Goal: Task Accomplishment & Management: Manage account settings

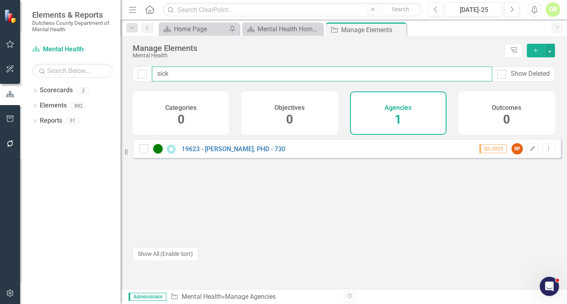
drag, startPoint x: 309, startPoint y: 76, endPoint x: -25, endPoint y: 106, distance: 334.8
click at [0, 106] on html "Elements & Reports Dutchess County Department of Mental Health Scorecard Mental…" at bounding box center [283, 152] width 567 height 304
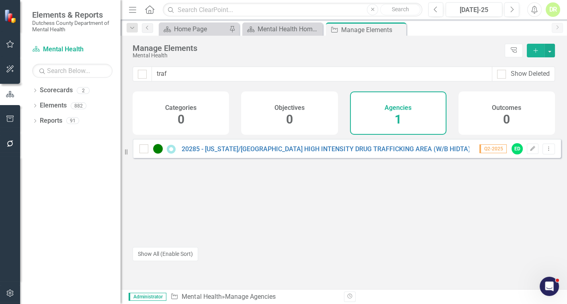
drag, startPoint x: 207, startPoint y: 61, endPoint x: 200, endPoint y: 75, distance: 14.9
click at [201, 75] on div "Manage Elements Mental Health Tree Explorer Add traf Show Deleted Categories 0 …" at bounding box center [344, 163] width 446 height 254
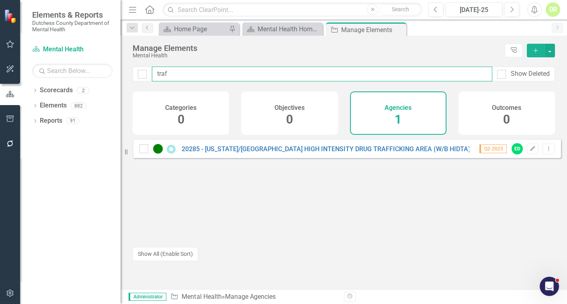
drag, startPoint x: 193, startPoint y: 77, endPoint x: 28, endPoint y: 99, distance: 166.6
click at [63, 89] on div "Elements & Reports Dutchess County Department of Mental Health Scorecard Mental…" at bounding box center [283, 152] width 567 height 304
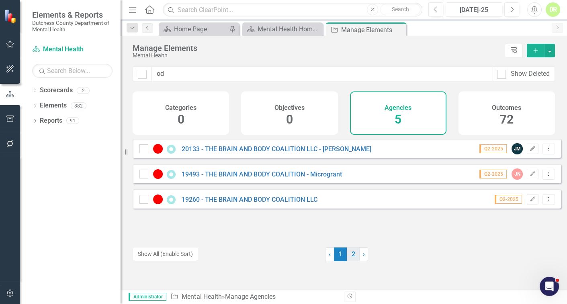
click at [355, 251] on link "2" at bounding box center [353, 255] width 13 height 14
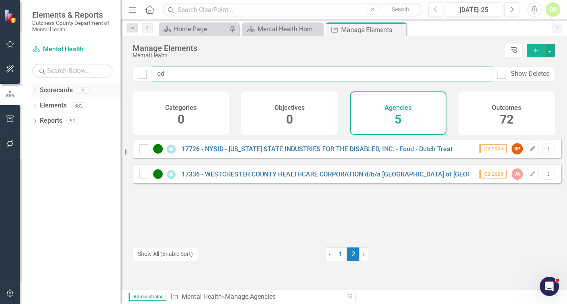
drag, startPoint x: 185, startPoint y: 76, endPoint x: 66, endPoint y: 96, distance: 120.5
click at [66, 96] on div "Elements & Reports Dutchess County Department of Mental Health Scorecard Mental…" at bounding box center [283, 152] width 567 height 304
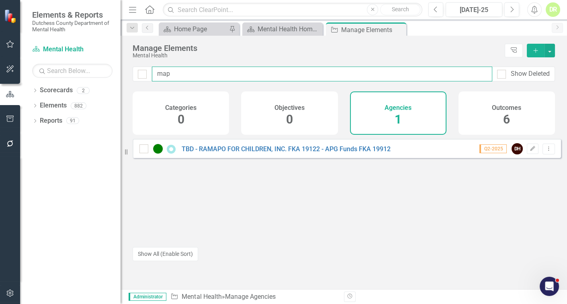
drag, startPoint x: 180, startPoint y: 76, endPoint x: -17, endPoint y: 70, distance: 196.9
click at [0, 70] on html "Elements & Reports Dutchess County Department of Mental Health Scorecard Mental…" at bounding box center [283, 152] width 567 height 304
drag, startPoint x: 186, startPoint y: 74, endPoint x: 61, endPoint y: 88, distance: 124.8
click at [61, 88] on div "Elements & Reports Dutchess County Department of Mental Health Scorecard Mental…" at bounding box center [283, 152] width 567 height 304
type input "pat"
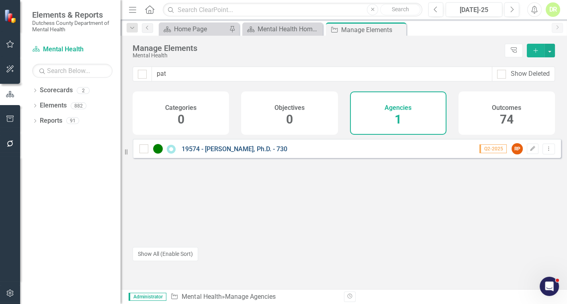
click at [206, 153] on link "19574 - [PERSON_NAME], Ph.D. - 730" at bounding box center [235, 149] width 106 height 8
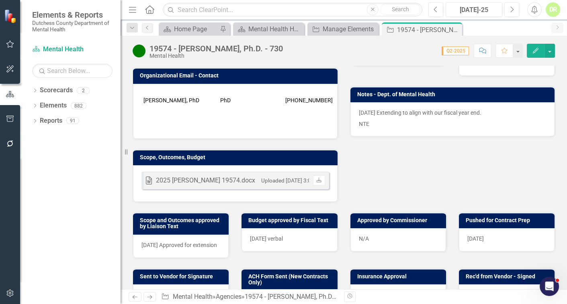
scroll to position [255, 0]
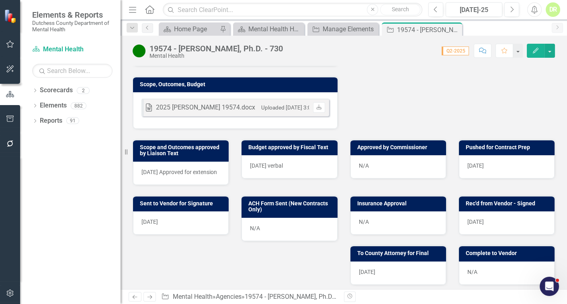
click at [381, 222] on div "N/A" at bounding box center [398, 223] width 96 height 23
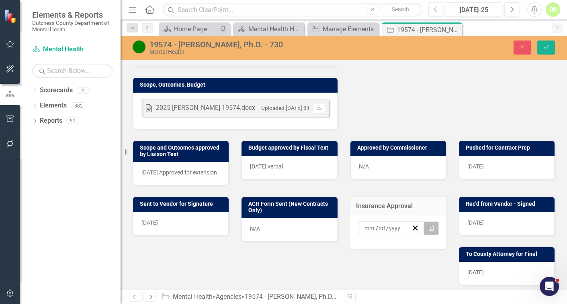
click at [426, 222] on button "Calendar" at bounding box center [430, 229] width 15 height 14
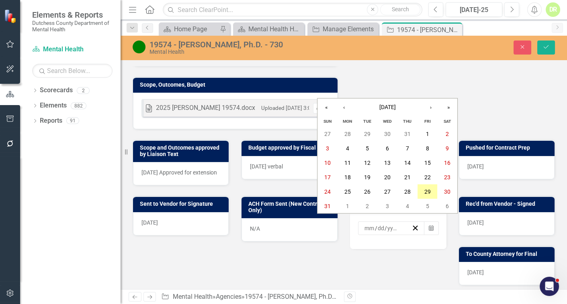
click at [431, 191] on button "29" at bounding box center [427, 192] width 20 height 14
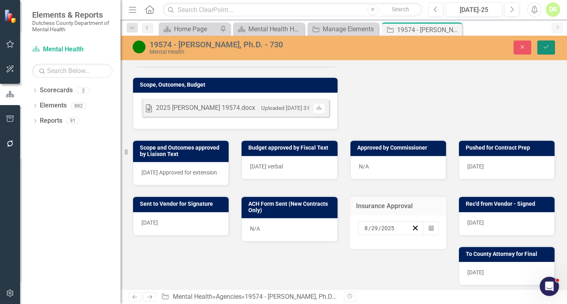
click at [544, 47] on icon "submit" at bounding box center [545, 46] width 5 height 3
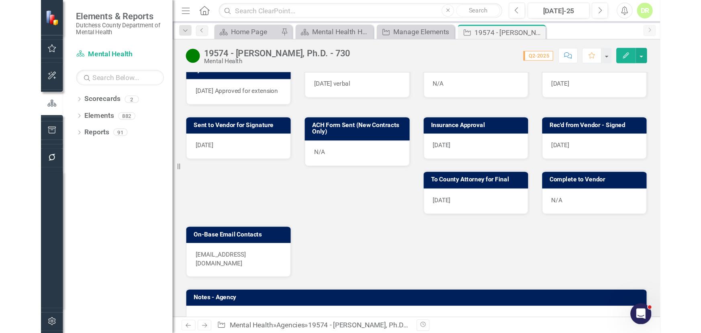
scroll to position [365, 0]
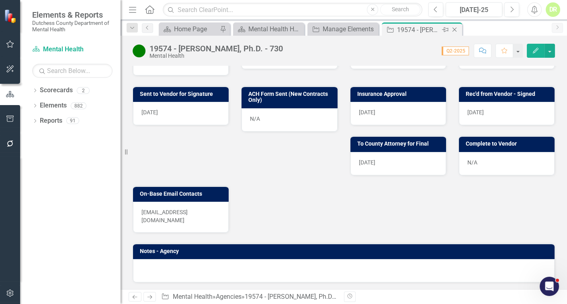
click at [456, 27] on icon "Close" at bounding box center [454, 30] width 8 height 6
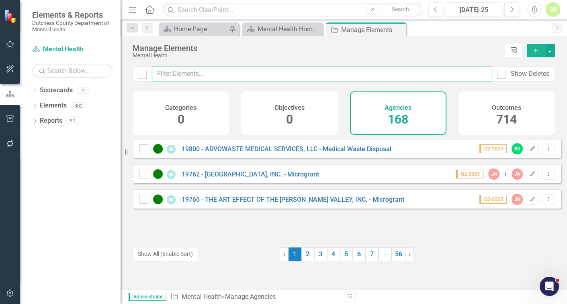
click at [248, 76] on input "text" at bounding box center [322, 74] width 340 height 15
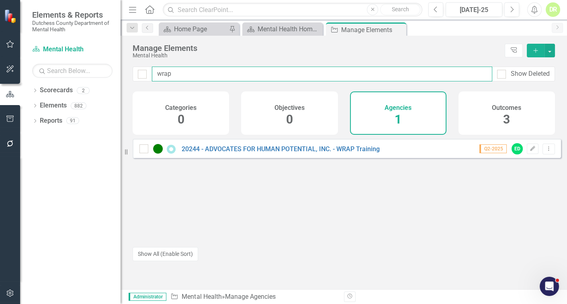
type input "wrap"
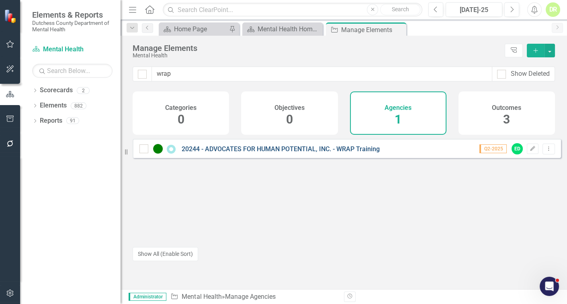
click at [275, 153] on link "20244 - ADVOCATES FOR HUMAN POTENTIAL, INC. - WRAP Training" at bounding box center [281, 149] width 198 height 8
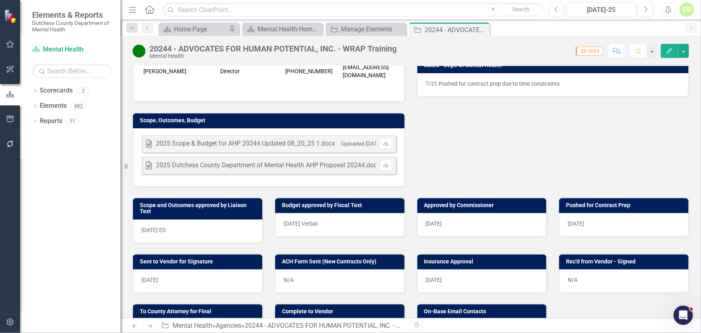
scroll to position [255, 0]
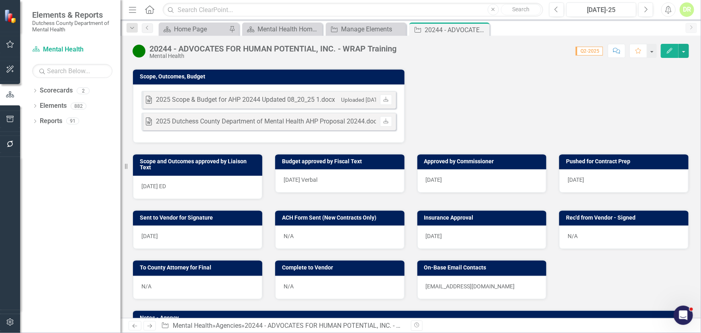
click at [276, 128] on div "Word 2025 Scope & Budget for AHP 20244 Updated 08_20_25 1.docx Uploaded [DATE] …" at bounding box center [269, 113] width 272 height 58
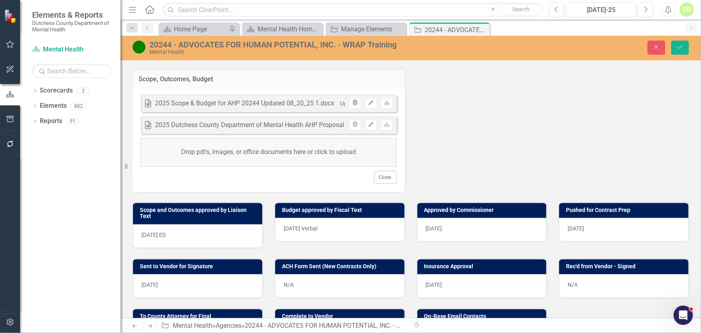
click at [352, 100] on icon "Trash" at bounding box center [355, 102] width 6 height 5
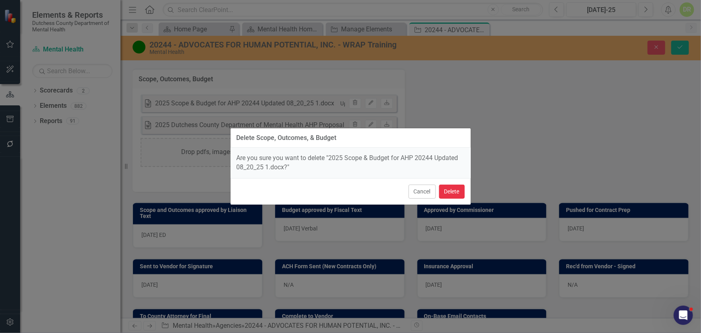
click at [458, 188] on button "Delete" at bounding box center [452, 191] width 26 height 14
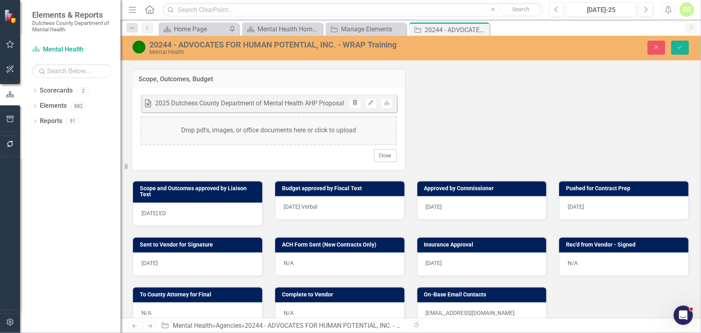
click at [355, 98] on button "Trash" at bounding box center [355, 103] width 12 height 10
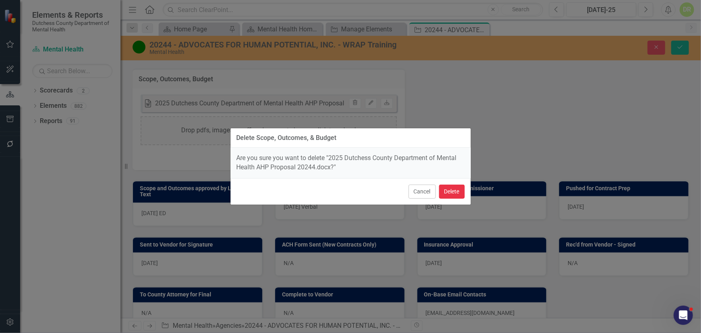
click at [457, 190] on button "Delete" at bounding box center [452, 191] width 26 height 14
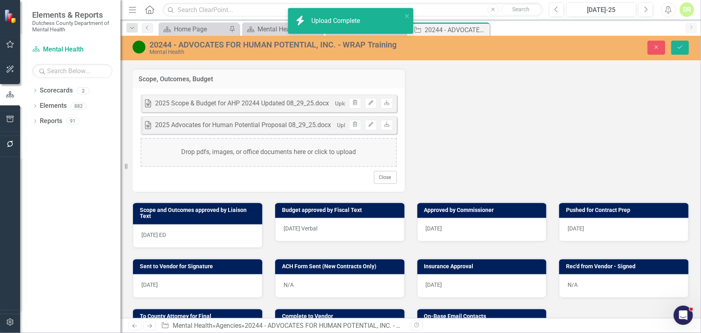
click at [336, 223] on div "[DATE] Verbal" at bounding box center [339, 229] width 129 height 23
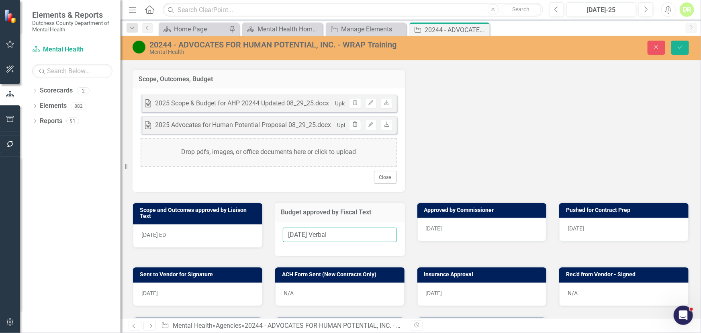
drag, startPoint x: 345, startPoint y: 229, endPoint x: 0, endPoint y: 295, distance: 351.0
click at [0, 296] on div "Elements & Reports Dutchess County Department of Mental Health Scorecard Mental…" at bounding box center [350, 166] width 701 height 333
click at [476, 227] on div "[DATE]" at bounding box center [481, 229] width 129 height 23
click at [475, 226] on div "[DATE]" at bounding box center [481, 229] width 129 height 23
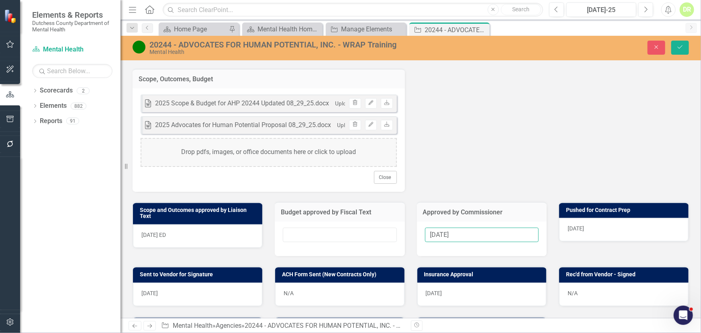
drag, startPoint x: 439, startPoint y: 232, endPoint x: 223, endPoint y: 257, distance: 217.5
click at [225, 256] on div "Behavioral Health Division [PERSON_NAME] Last Edited By DR [PERSON_NAME] [PERSO…" at bounding box center [411, 128] width 556 height 655
click at [566, 45] on button "Save" at bounding box center [680, 48] width 18 height 14
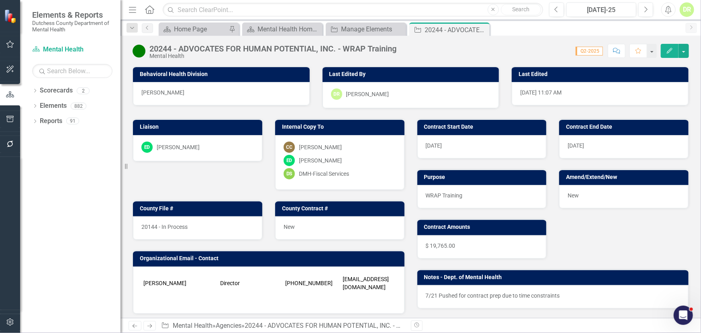
scroll to position [36, 0]
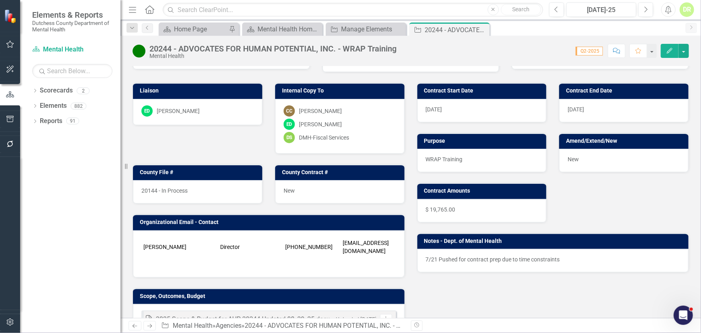
click at [566, 48] on icon "Comment" at bounding box center [616, 51] width 7 height 6
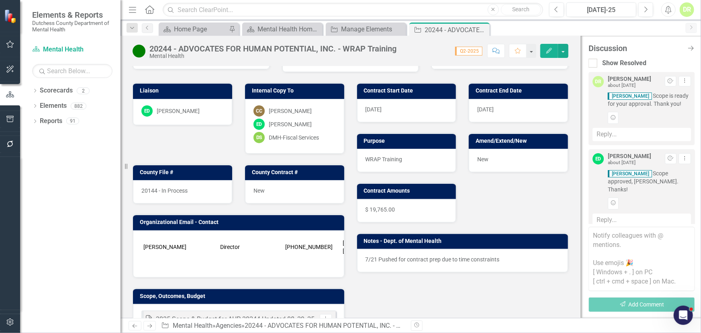
scroll to position [327, 0]
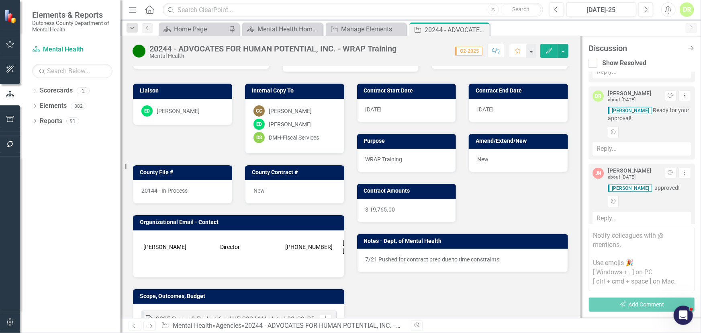
click at [566, 233] on textarea at bounding box center [641, 259] width 106 height 64
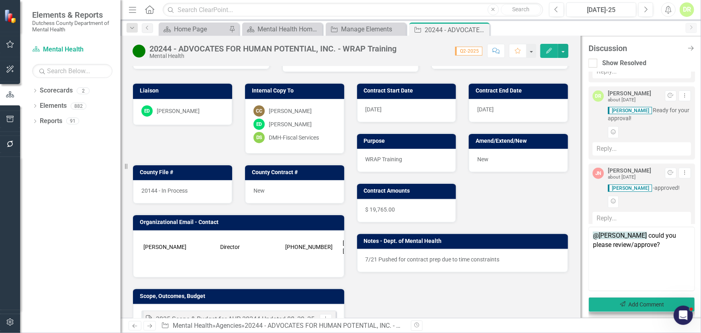
type textarea "@[PERSON_NAME] could you please review/approve?"
click at [566, 302] on button "Send Add Comment" at bounding box center [641, 304] width 106 height 15
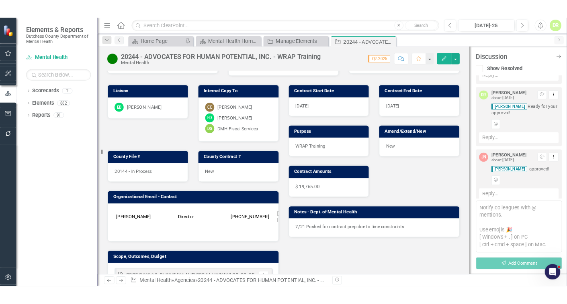
scroll to position [404, 0]
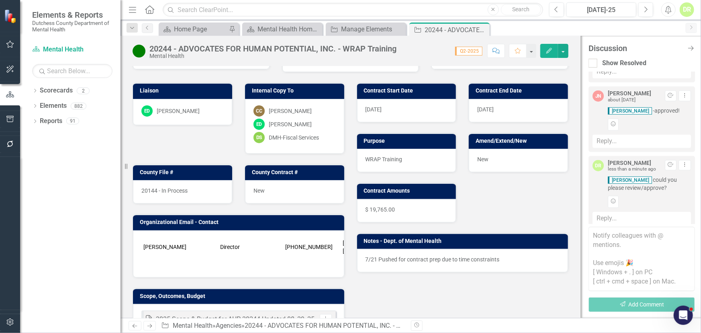
click at [566, 47] on icon "Close Discussion Bar" at bounding box center [691, 48] width 8 height 6
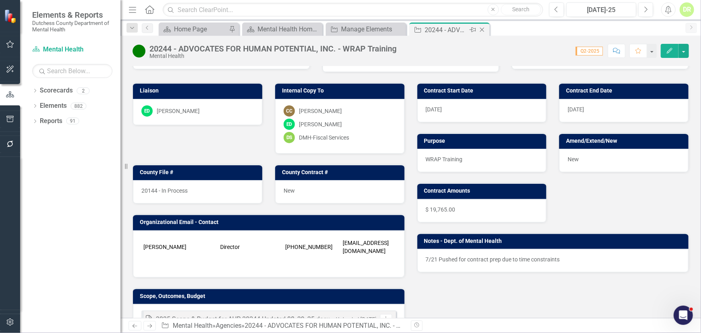
click at [479, 29] on icon "Close" at bounding box center [482, 30] width 8 height 6
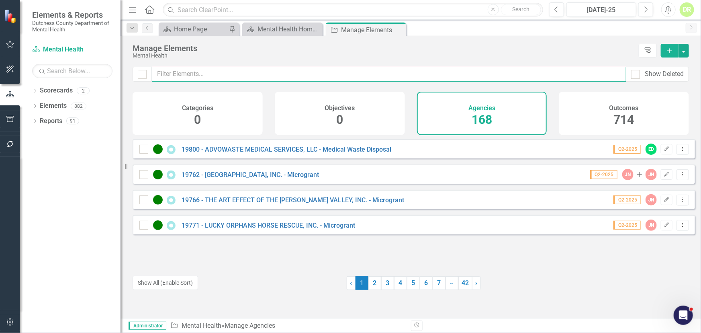
click at [216, 69] on input "text" at bounding box center [389, 74] width 474 height 15
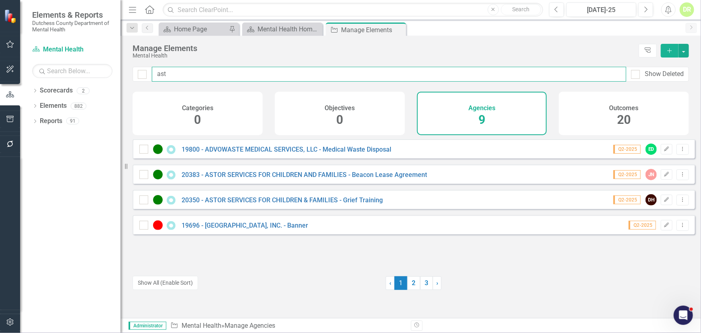
type input "ast"
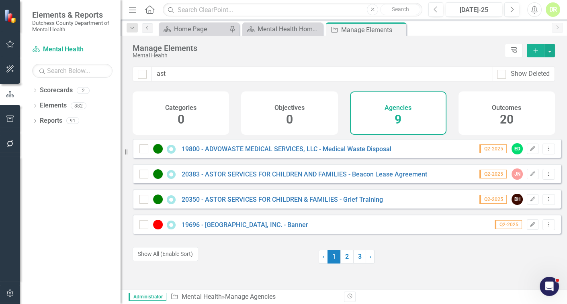
drag, startPoint x: 344, startPoint y: 263, endPoint x: 322, endPoint y: 274, distance: 25.2
click at [344, 263] on link "2" at bounding box center [346, 257] width 13 height 14
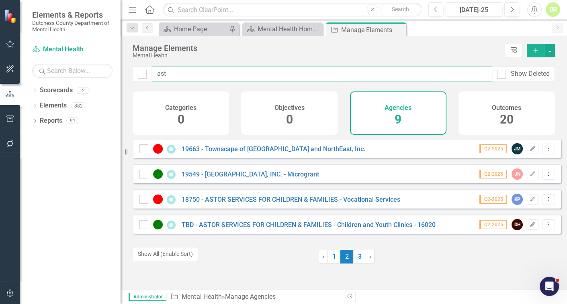
drag, startPoint x: 187, startPoint y: 76, endPoint x: -78, endPoint y: 82, distance: 265.2
click at [0, 82] on html "Elements & Reports Dutchess County Department of Mental Health Scorecard Mental…" at bounding box center [283, 152] width 567 height 304
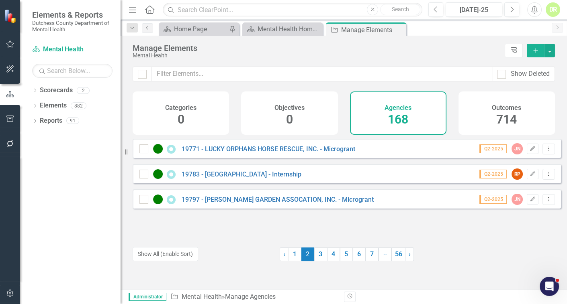
click at [243, 251] on div at bounding box center [206, 255] width 147 height 14
